Goal: Task Accomplishment & Management: Manage account settings

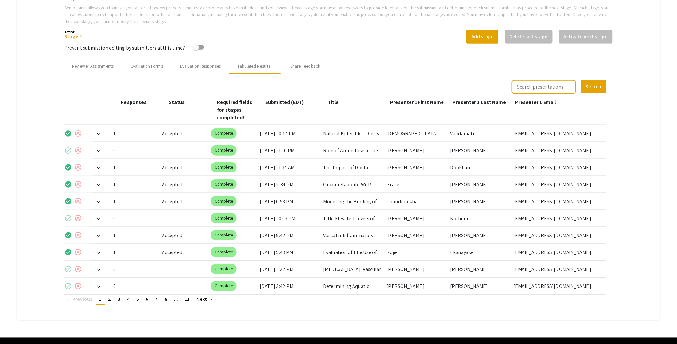
scroll to position [213, 0]
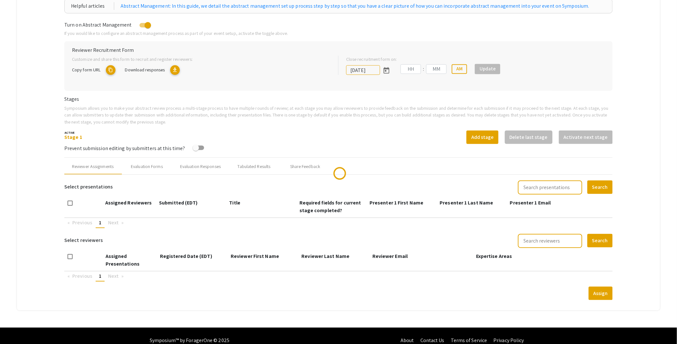
scroll to position [116, 0]
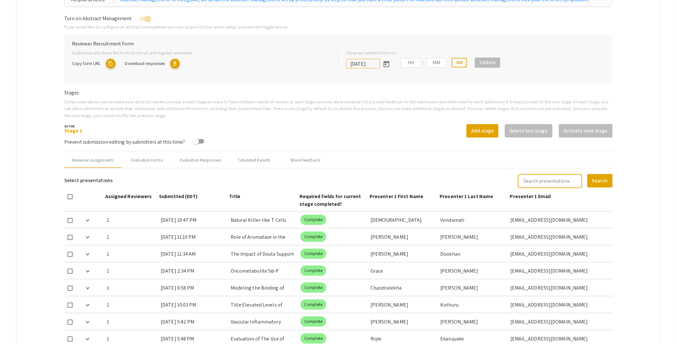
type input "[DATE]"
type input "05"
type input "00"
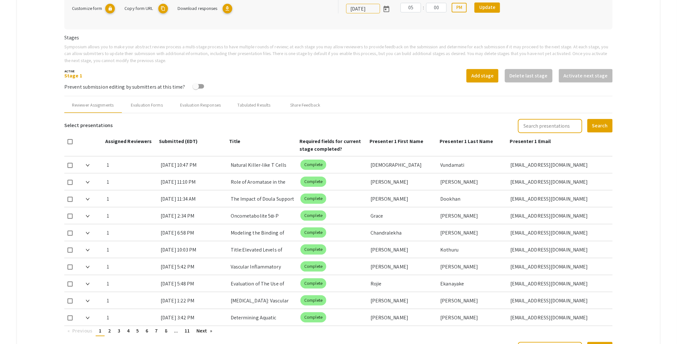
scroll to position [155, 0]
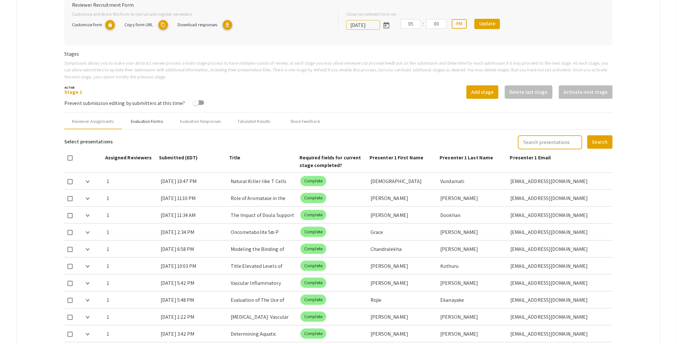
click at [156, 117] on div "Evaluation Forms" at bounding box center [146, 121] width 51 height 15
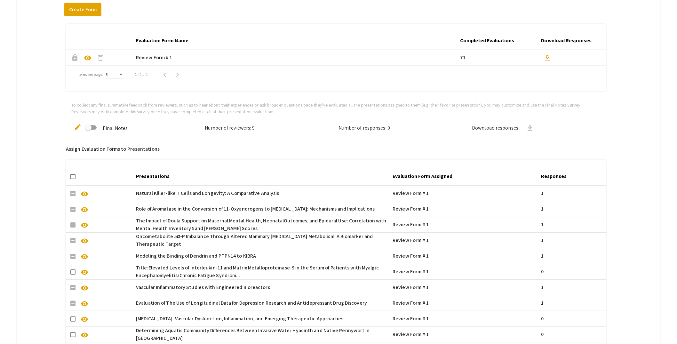
scroll to position [224, 0]
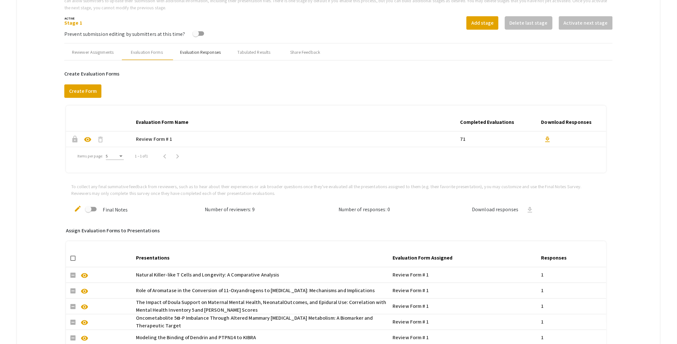
click at [203, 49] on div "Evaluation Responses" at bounding box center [200, 52] width 41 height 7
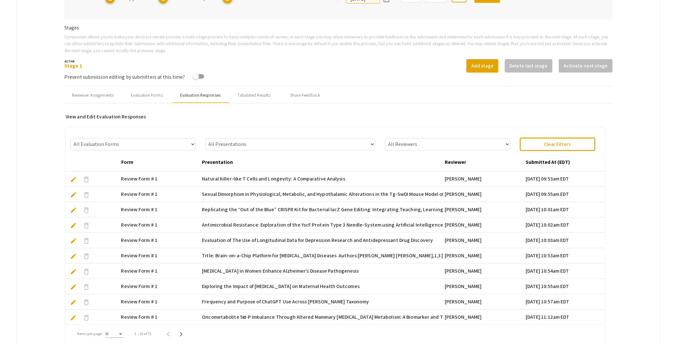
scroll to position [179, 0]
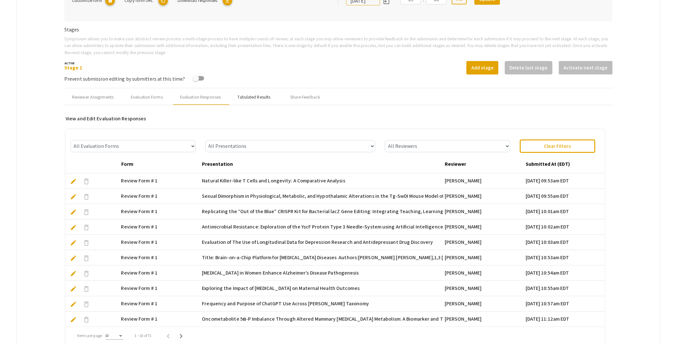
click at [263, 99] on div "Tabulated Results" at bounding box center [254, 97] width 33 height 7
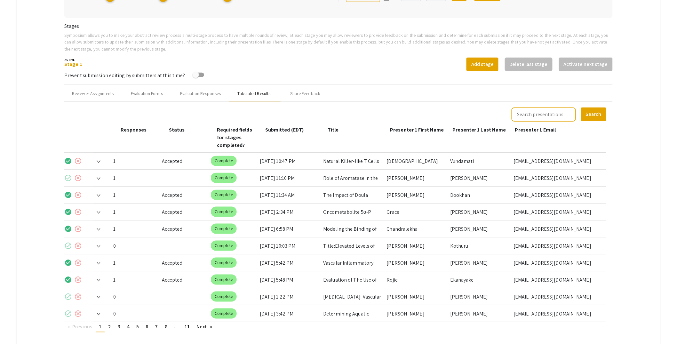
scroll to position [220, 0]
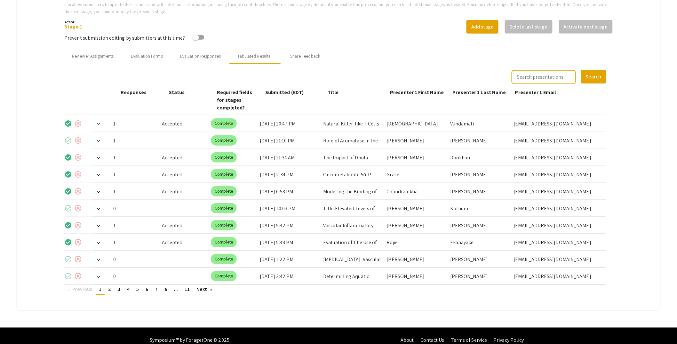
click at [99, 140] on img at bounding box center [99, 141] width 4 height 3
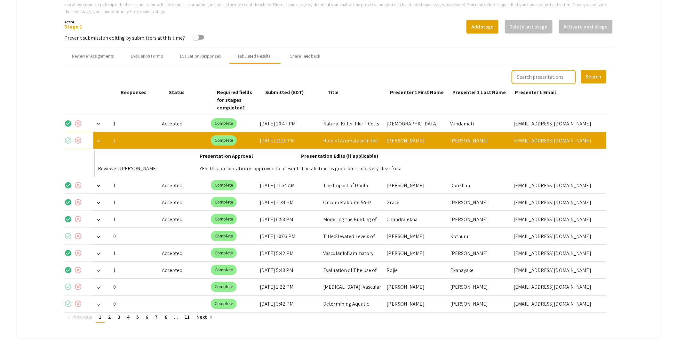
click at [70, 137] on mat-icon "check_circle" at bounding box center [68, 141] width 8 height 8
click at [100, 140] on img at bounding box center [99, 141] width 4 height 3
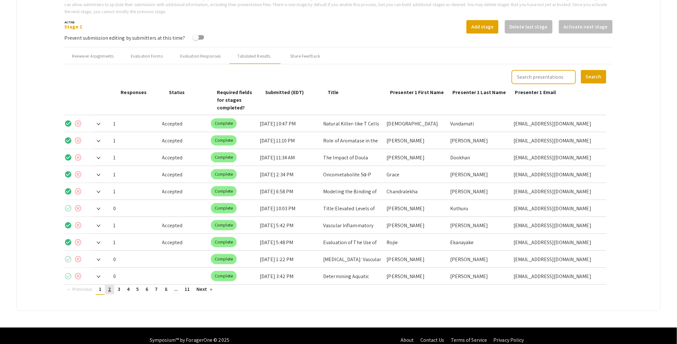
click at [110, 285] on link "page 2" at bounding box center [109, 290] width 9 height 10
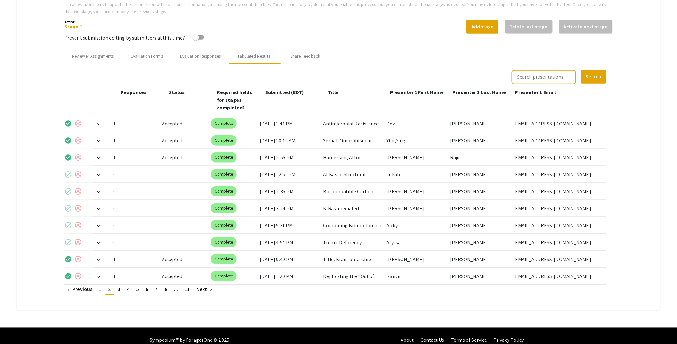
click at [120, 286] on div "Search Responses Status Required fields for stages completed? Submitted (EDT) T…" at bounding box center [336, 182] width 552 height 236
click at [120, 286] on span "3" at bounding box center [119, 289] width 3 height 7
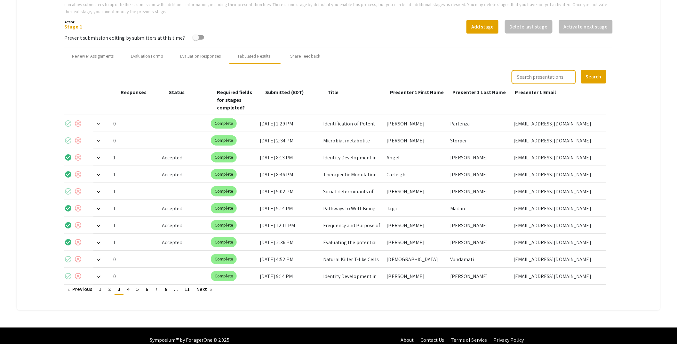
click at [99, 191] on img at bounding box center [99, 192] width 4 height 3
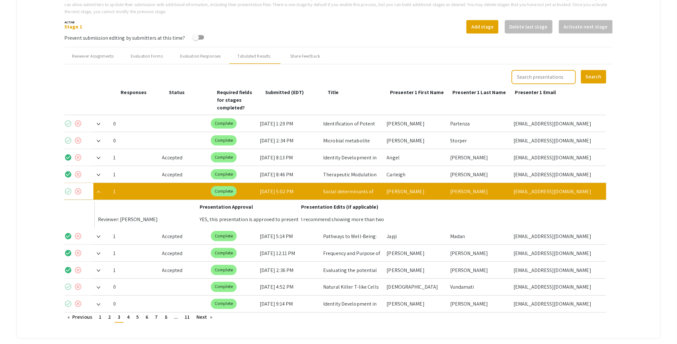
click at [68, 187] on mat-icon "check_circle" at bounding box center [68, 191] width 8 height 8
click at [100, 191] on img at bounding box center [99, 192] width 4 height 3
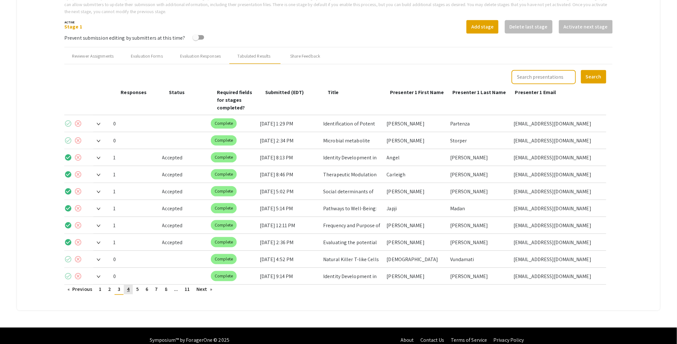
click at [129, 286] on span "4" at bounding box center [128, 289] width 3 height 7
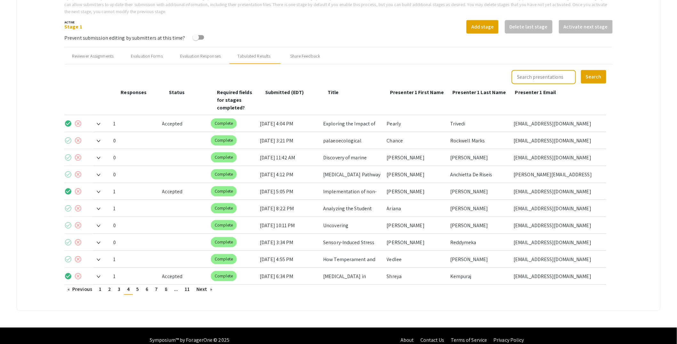
click at [98, 208] on img at bounding box center [99, 209] width 4 height 3
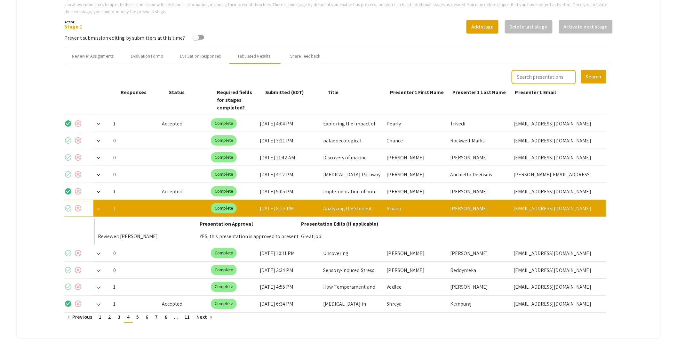
click at [69, 204] on mat-icon "check_circle" at bounding box center [68, 208] width 8 height 8
click at [98, 208] on img at bounding box center [99, 209] width 4 height 3
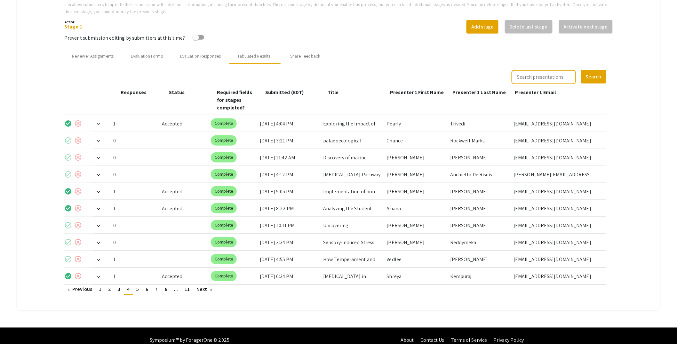
click at [100, 258] on img at bounding box center [99, 259] width 4 height 3
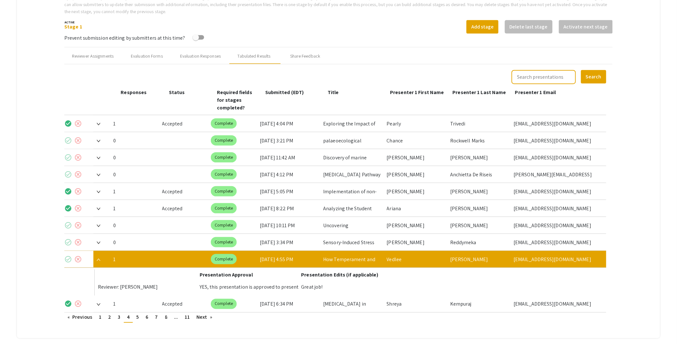
click at [68, 255] on mat-icon "check_circle" at bounding box center [68, 259] width 8 height 8
click at [99, 258] on img at bounding box center [99, 259] width 4 height 3
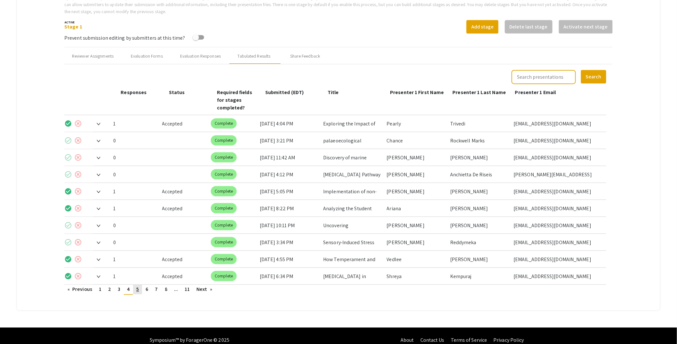
click at [140, 285] on link "page 5" at bounding box center [137, 290] width 9 height 10
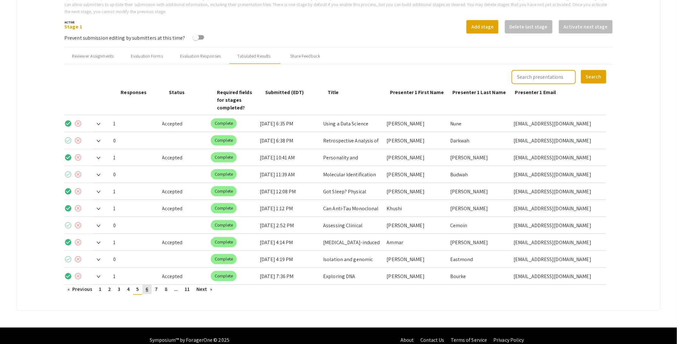
click at [148, 286] on span "6" at bounding box center [147, 289] width 3 height 7
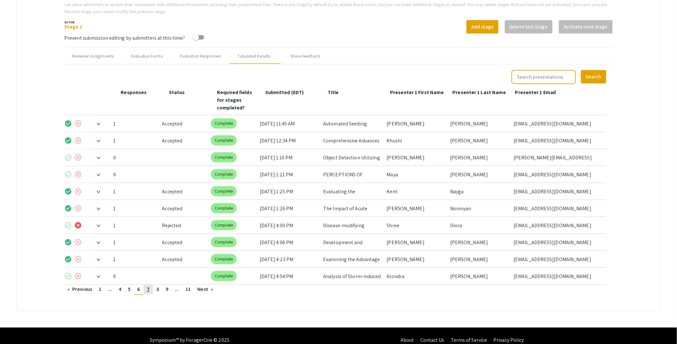
click at [148, 286] on span "7" at bounding box center [148, 289] width 3 height 7
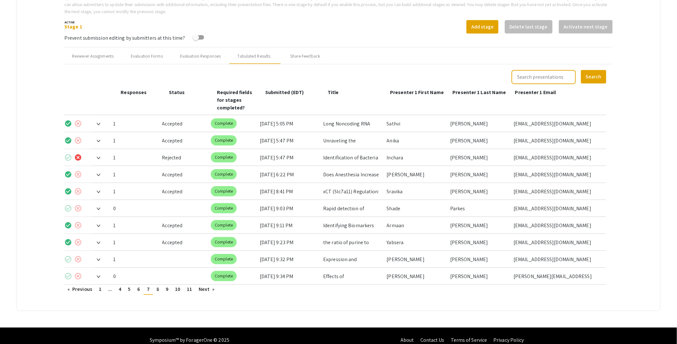
click at [98, 258] on img at bounding box center [99, 259] width 4 height 3
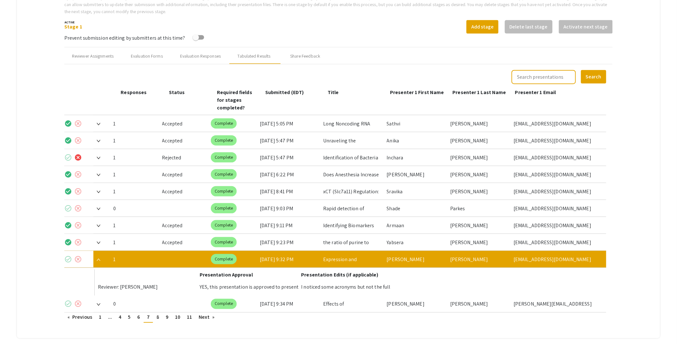
click at [67, 255] on mat-icon "check_circle" at bounding box center [68, 259] width 8 height 8
click at [98, 256] on span at bounding box center [96, 259] width 7 height 7
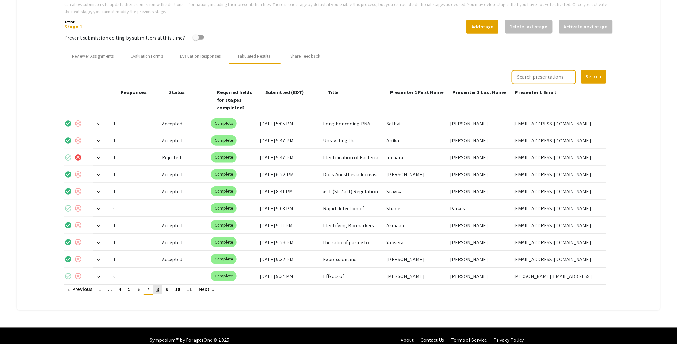
click at [158, 286] on span "8" at bounding box center [157, 289] width 3 height 7
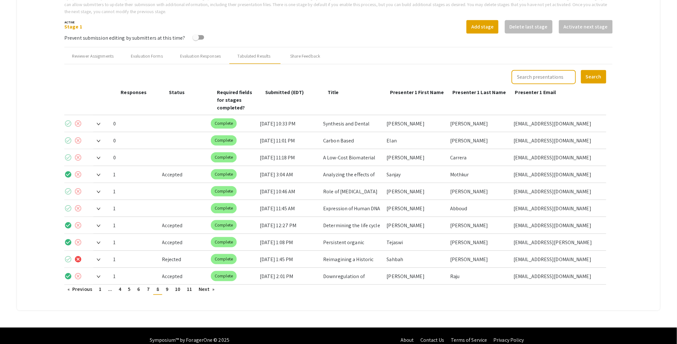
click at [97, 188] on span at bounding box center [96, 191] width 7 height 7
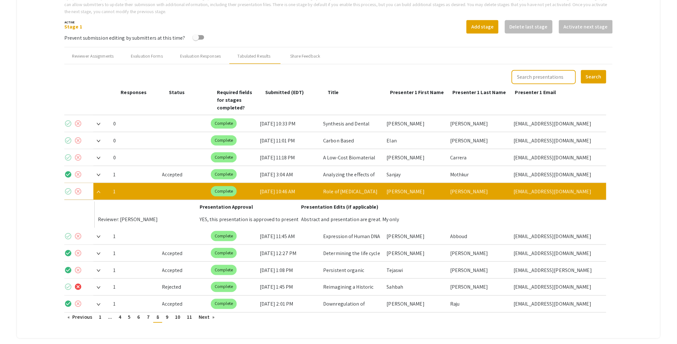
click at [70, 187] on mat-icon "check_circle" at bounding box center [68, 191] width 8 height 8
click at [100, 191] on img at bounding box center [99, 192] width 4 height 3
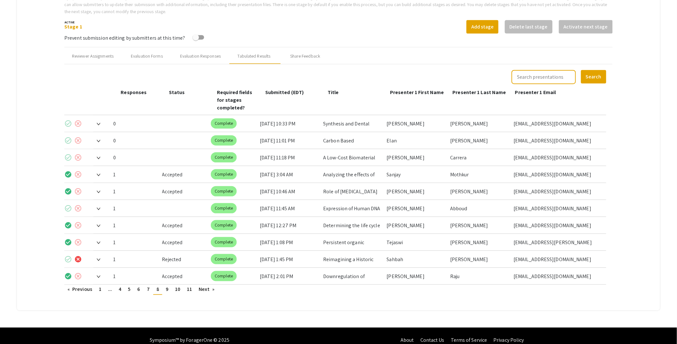
click at [100, 208] on img at bounding box center [99, 209] width 4 height 3
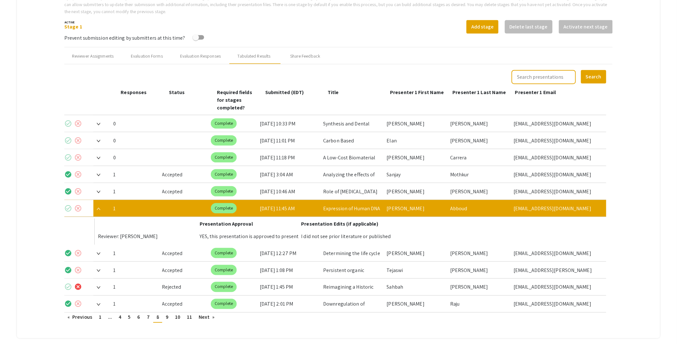
click at [67, 204] on mat-icon "check_circle" at bounding box center [68, 208] width 8 height 8
click at [100, 208] on img at bounding box center [99, 209] width 4 height 3
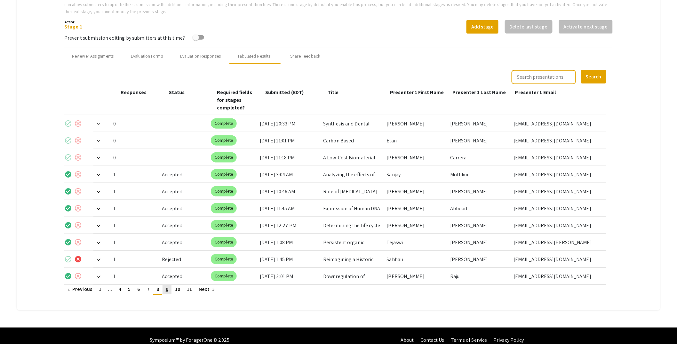
click at [166, 286] on span "9" at bounding box center [167, 289] width 3 height 7
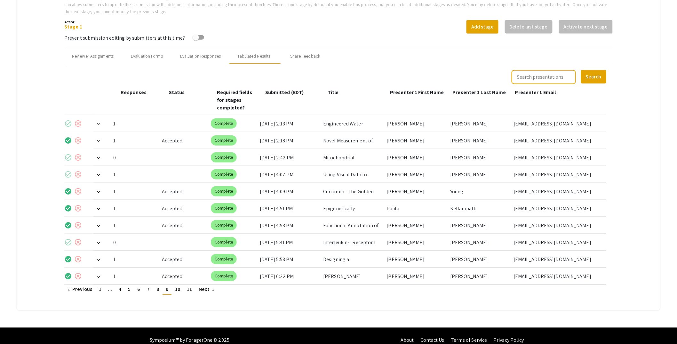
click at [98, 123] on img at bounding box center [99, 124] width 4 height 3
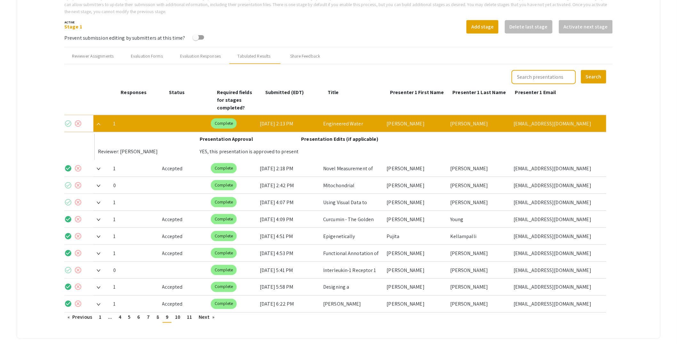
click at [68, 120] on mat-icon "check_circle" at bounding box center [68, 124] width 8 height 8
click at [99, 123] on img at bounding box center [99, 124] width 4 height 3
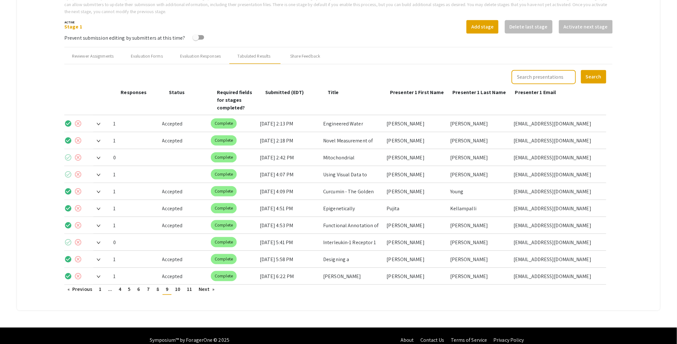
click at [99, 171] on span at bounding box center [96, 174] width 7 height 7
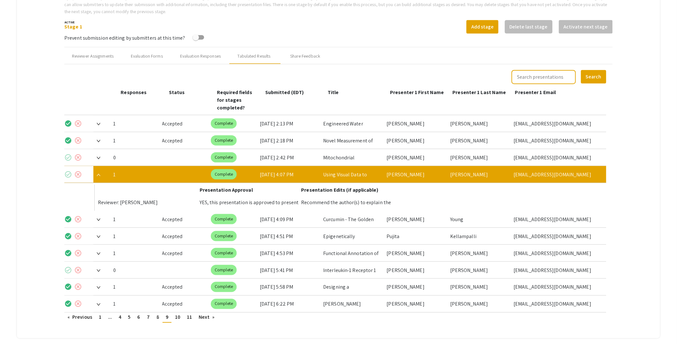
click at [69, 171] on mat-icon "check_circle" at bounding box center [68, 175] width 8 height 8
click at [99, 174] on img at bounding box center [99, 175] width 4 height 3
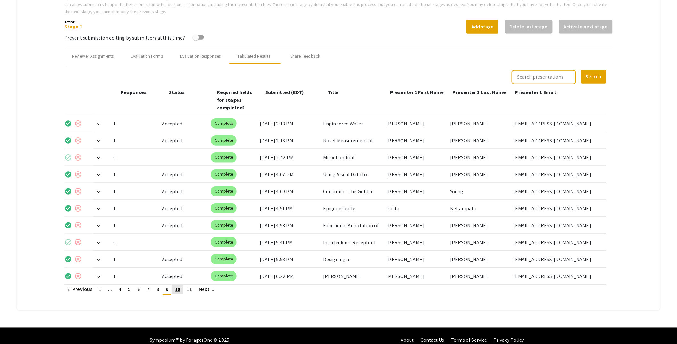
click at [177, 286] on span "10" at bounding box center [177, 289] width 5 height 7
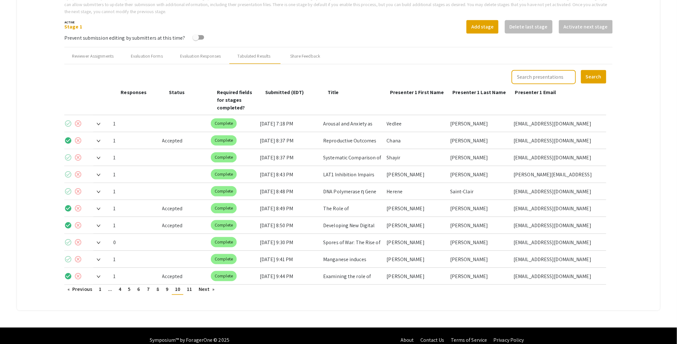
click at [98, 120] on span at bounding box center [96, 123] width 7 height 7
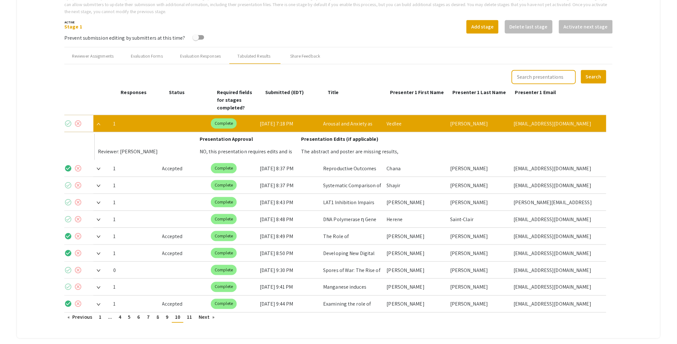
click at [68, 120] on mat-icon "check_circle" at bounding box center [68, 124] width 8 height 8
click at [99, 123] on img at bounding box center [99, 124] width 4 height 3
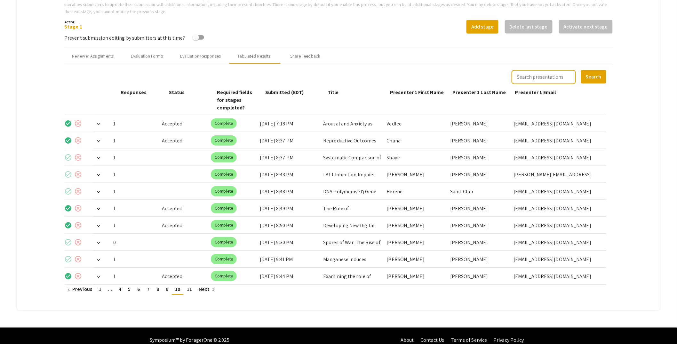
click at [98, 154] on span at bounding box center [96, 157] width 7 height 7
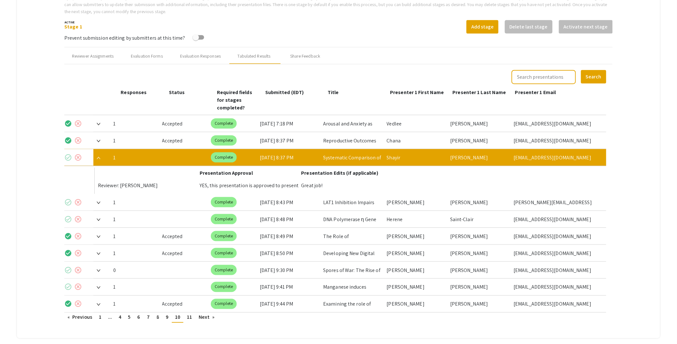
click at [70, 154] on mat-icon "check_circle" at bounding box center [68, 158] width 8 height 8
click at [99, 157] on img at bounding box center [99, 158] width 4 height 3
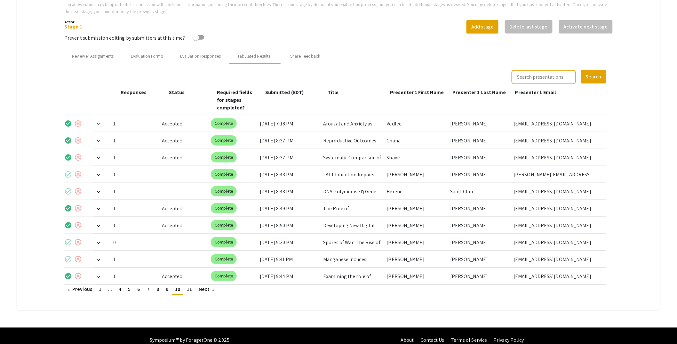
click at [99, 174] on img at bounding box center [99, 175] width 4 height 3
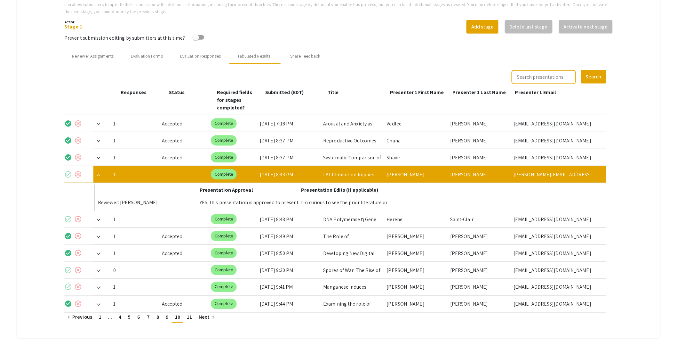
click at [67, 171] on mat-icon "check_circle" at bounding box center [68, 175] width 8 height 8
click at [97, 171] on span at bounding box center [96, 174] width 7 height 7
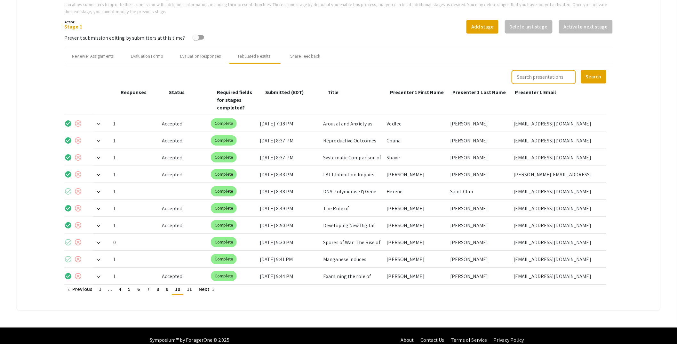
click at [98, 188] on span at bounding box center [96, 191] width 7 height 7
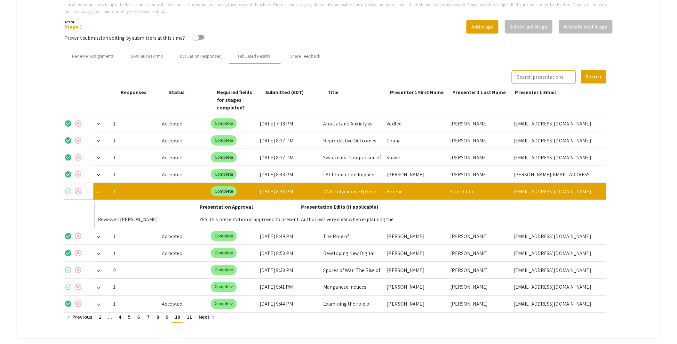
click at [69, 187] on mat-icon "check_circle" at bounding box center [68, 191] width 8 height 8
click at [98, 191] on img at bounding box center [99, 192] width 4 height 3
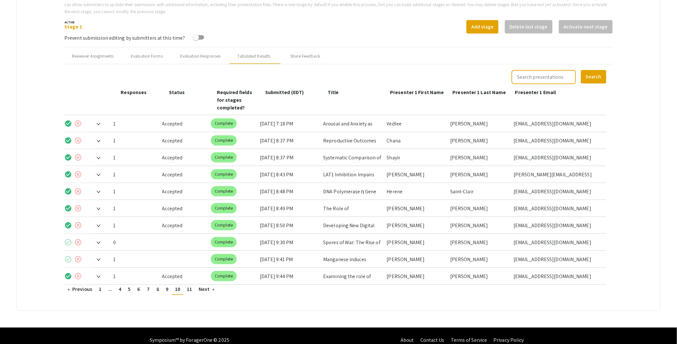
click at [100, 256] on span at bounding box center [96, 259] width 7 height 7
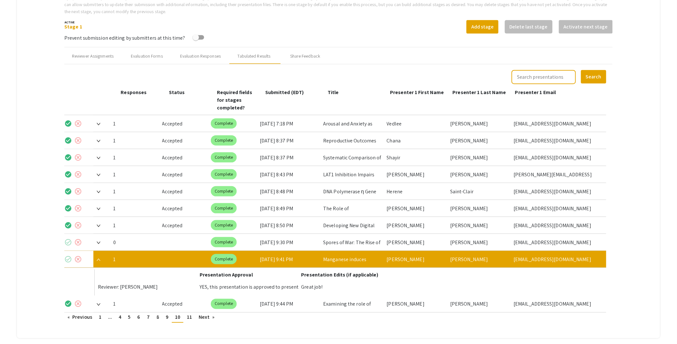
click at [67, 255] on mat-icon "check_circle" at bounding box center [68, 259] width 8 height 8
click at [102, 251] on div at bounding box center [100, 259] width 15 height 17
click at [100, 258] on img at bounding box center [99, 259] width 4 height 3
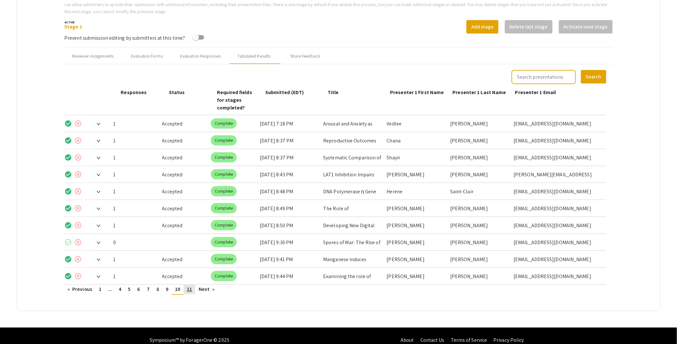
click at [192, 285] on link "page 11" at bounding box center [190, 290] width 12 height 10
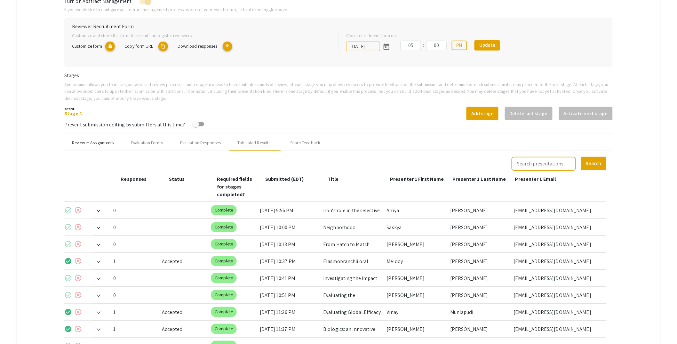
click at [87, 143] on div "Reviewer Assignments" at bounding box center [93, 142] width 42 height 7
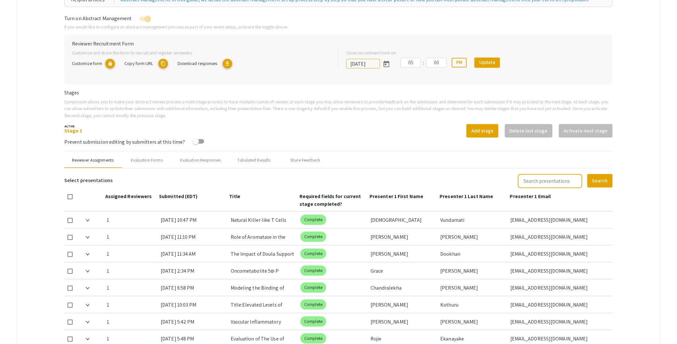
scroll to position [133, 0]
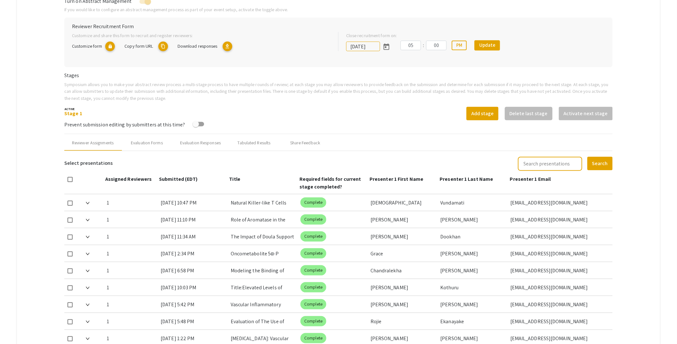
click at [631, 48] on mat-tab-group "Abstract Management Submissions Abstract Booklet Helpful articles Abstract Mana…" at bounding box center [338, 275] width 643 height 666
click at [42, 131] on mat-tab-group "Abstract Management Submissions Abstract Booklet Helpful articles Abstract Mana…" at bounding box center [338, 275] width 643 height 666
click at [646, 135] on mat-tab-group "Abstract Management Submissions Abstract Booklet Helpful articles Abstract Mana…" at bounding box center [338, 275] width 643 height 666
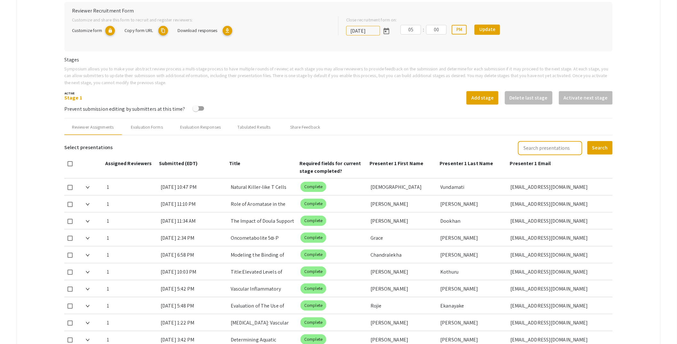
scroll to position [147, 0]
